Goal: Transaction & Acquisition: Purchase product/service

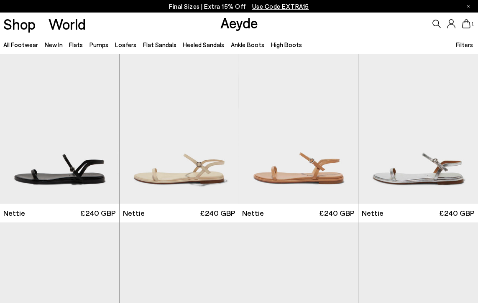
click at [74, 46] on link "Flats" at bounding box center [76, 45] width 14 height 8
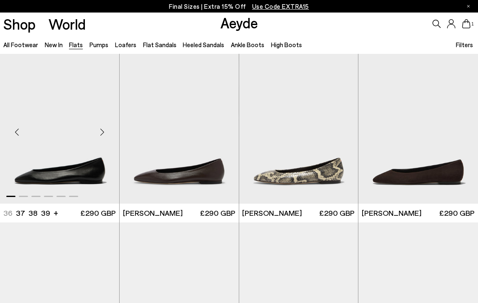
click at [103, 131] on div "Next slide" at bounding box center [102, 132] width 25 height 25
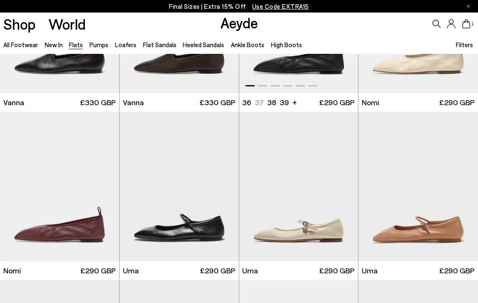
scroll to position [289, 0]
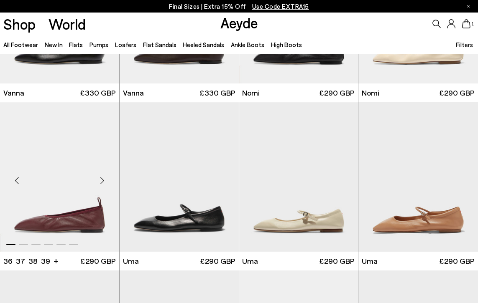
click at [103, 179] on div "Next slide" at bounding box center [102, 180] width 25 height 25
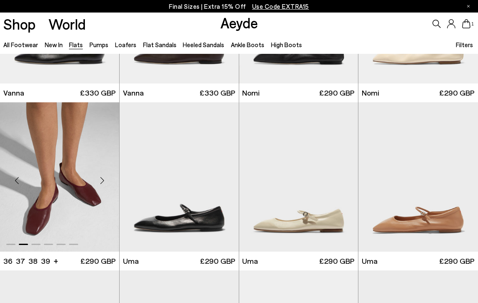
click at [103, 179] on div "Next slide" at bounding box center [102, 180] width 25 height 25
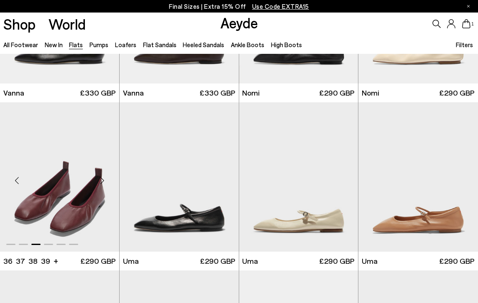
click at [103, 179] on div "Next slide" at bounding box center [102, 180] width 25 height 25
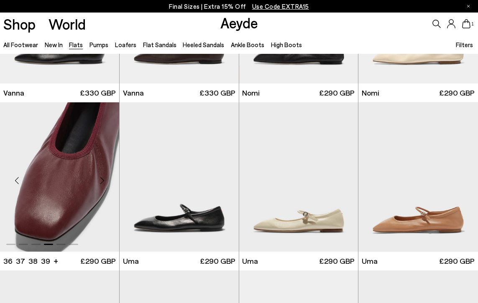
click at [103, 179] on div "Next slide" at bounding box center [102, 180] width 25 height 25
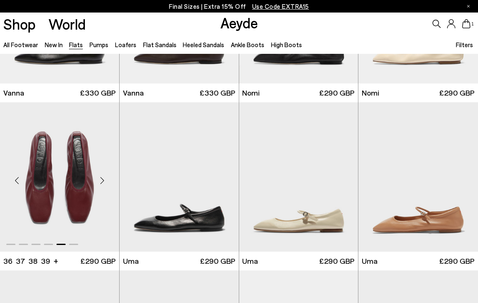
click at [103, 179] on div "Next slide" at bounding box center [102, 180] width 25 height 25
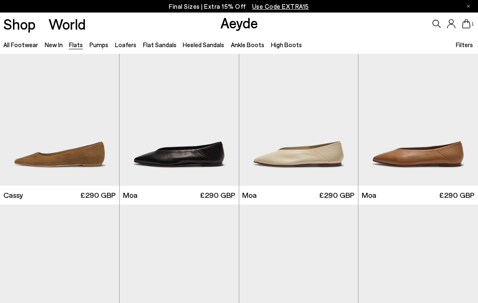
scroll to position [872, 0]
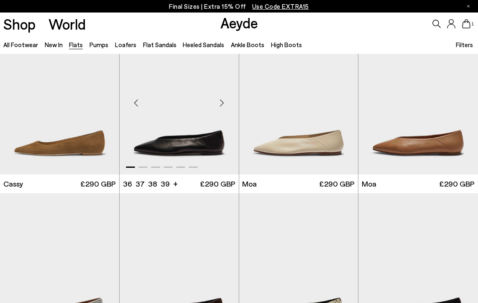
click at [219, 102] on div "Next slide" at bounding box center [221, 103] width 25 height 25
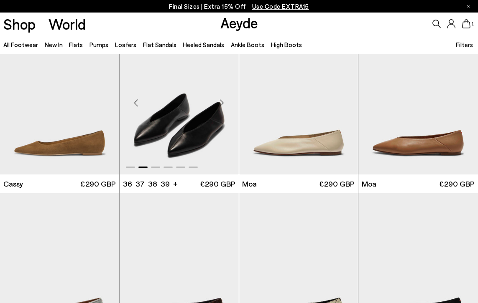
click at [219, 102] on div "Next slide" at bounding box center [221, 103] width 25 height 25
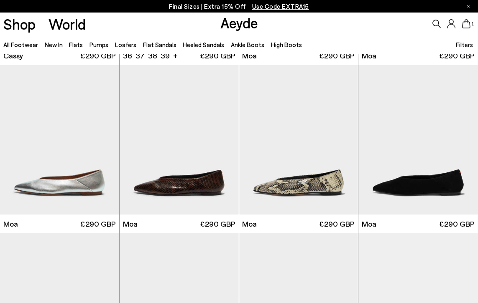
scroll to position [1036, 0]
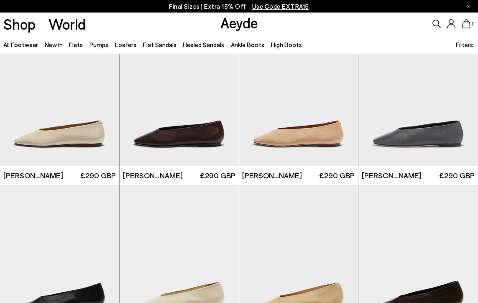
scroll to position [1559, 0]
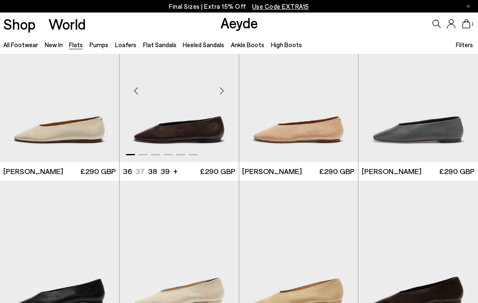
click at [223, 93] on div "Next slide" at bounding box center [221, 90] width 25 height 25
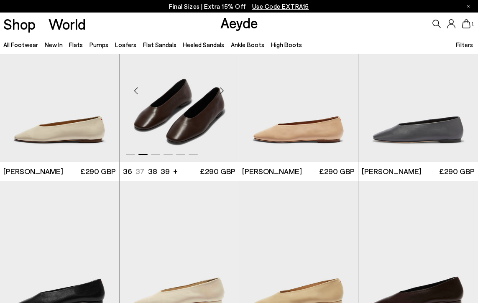
click at [223, 92] on div "Next slide" at bounding box center [221, 90] width 25 height 25
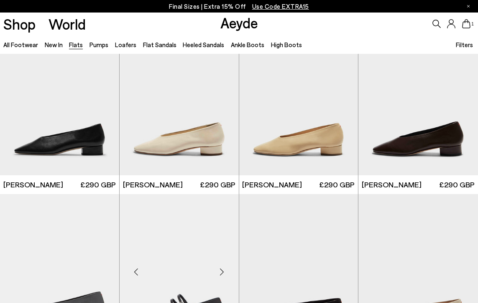
scroll to position [1689, 0]
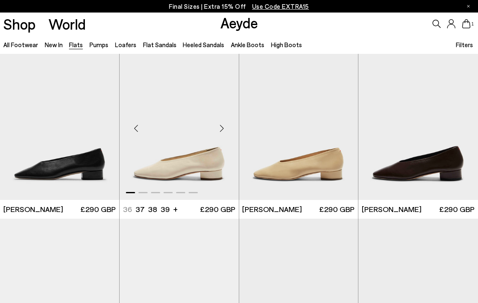
click at [222, 130] on div "Next slide" at bounding box center [221, 128] width 25 height 25
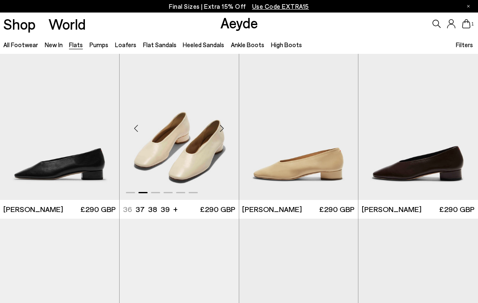
click at [222, 130] on div "Next slide" at bounding box center [221, 128] width 25 height 25
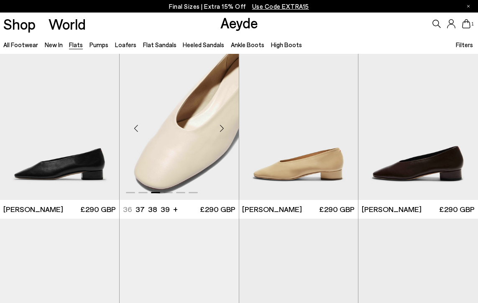
click at [222, 130] on div "Next slide" at bounding box center [221, 128] width 25 height 25
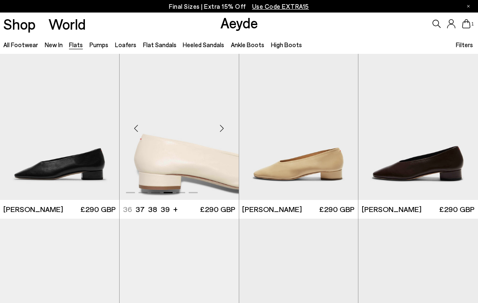
click at [222, 129] on div "Next slide" at bounding box center [221, 128] width 25 height 25
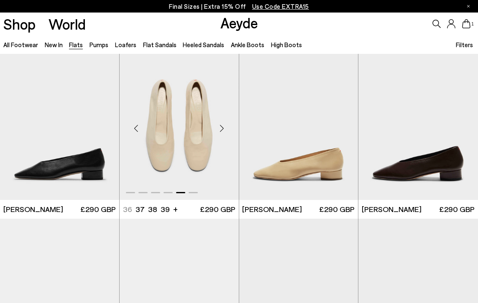
click at [222, 129] on div "Next slide" at bounding box center [221, 128] width 25 height 25
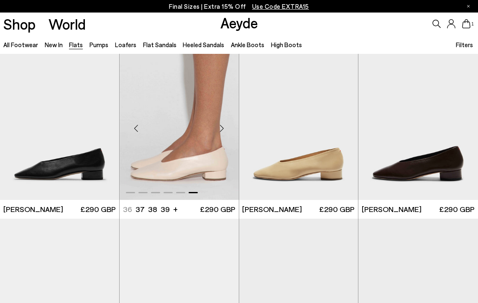
click at [222, 129] on div "Next slide" at bounding box center [221, 128] width 25 height 25
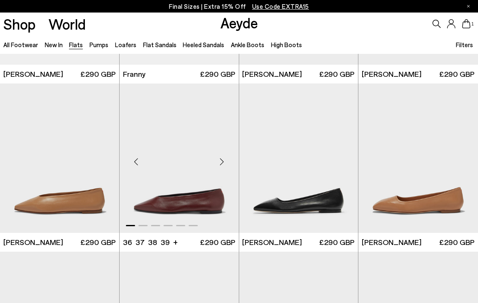
scroll to position [2005, 0]
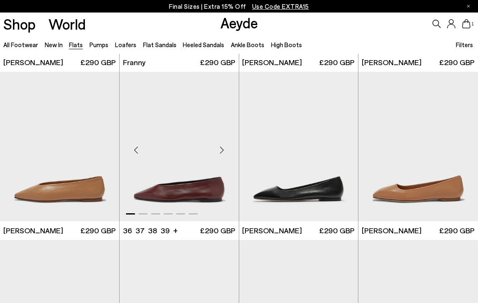
click at [224, 147] on div "Next slide" at bounding box center [221, 150] width 25 height 25
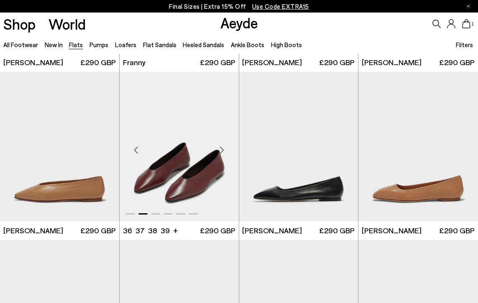
click at [224, 147] on div "Next slide" at bounding box center [221, 150] width 25 height 25
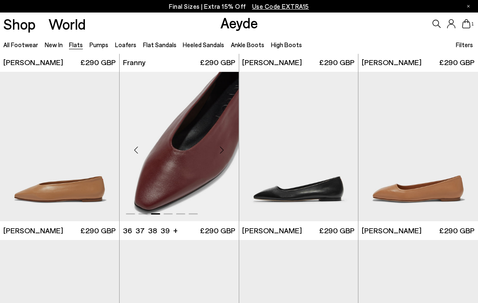
click at [224, 147] on div "Next slide" at bounding box center [221, 150] width 25 height 25
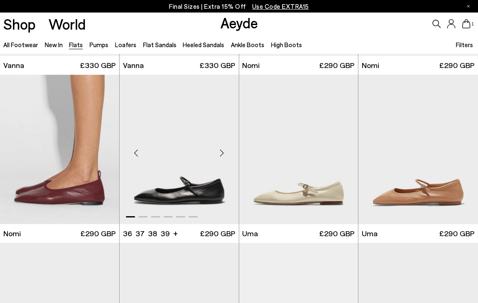
scroll to position [316, 0]
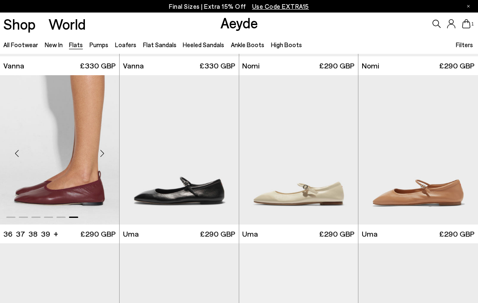
click at [103, 152] on div "Next slide" at bounding box center [102, 153] width 25 height 25
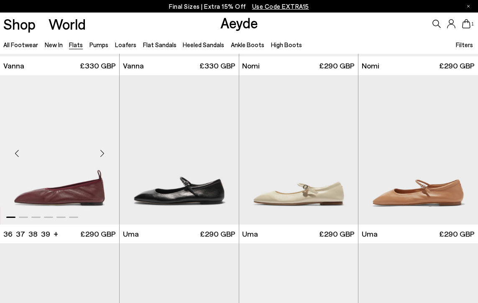
click at [103, 152] on div "Next slide" at bounding box center [102, 153] width 25 height 25
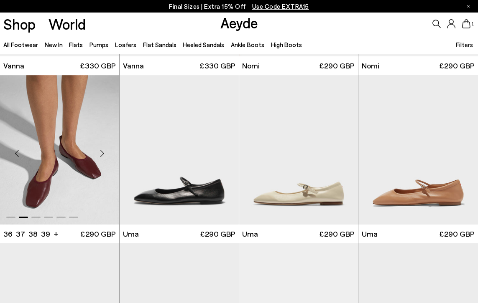
click at [103, 152] on div "Next slide" at bounding box center [102, 153] width 25 height 25
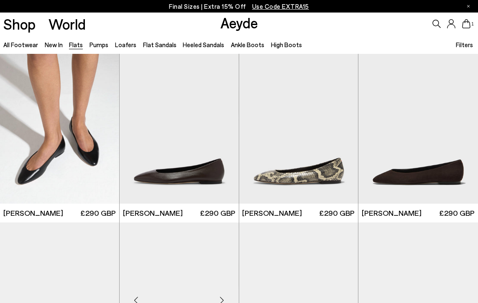
scroll to position [0, 0]
click at [467, 25] on icon at bounding box center [466, 23] width 8 height 9
